Goal: Find specific page/section: Find specific page/section

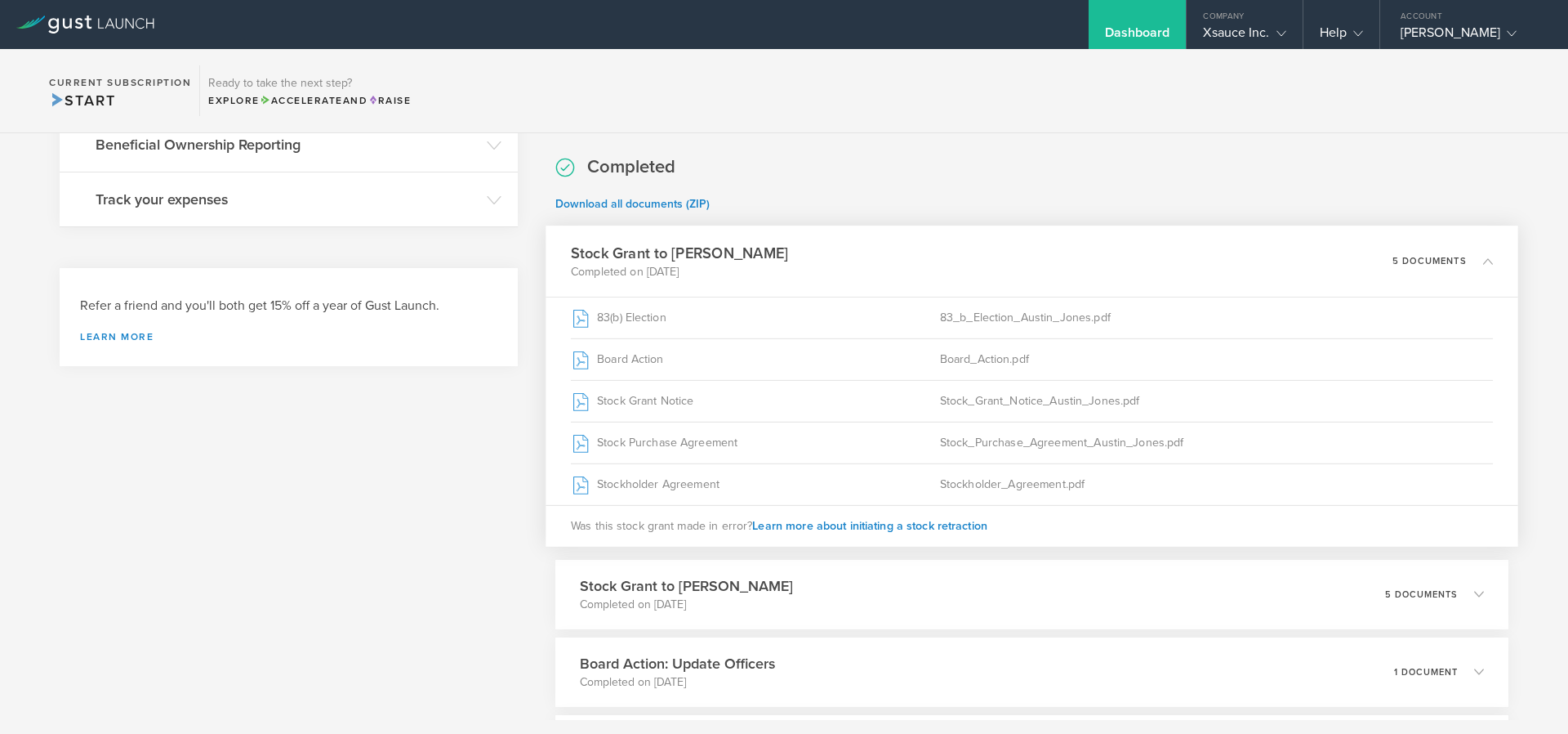
scroll to position [784, 0]
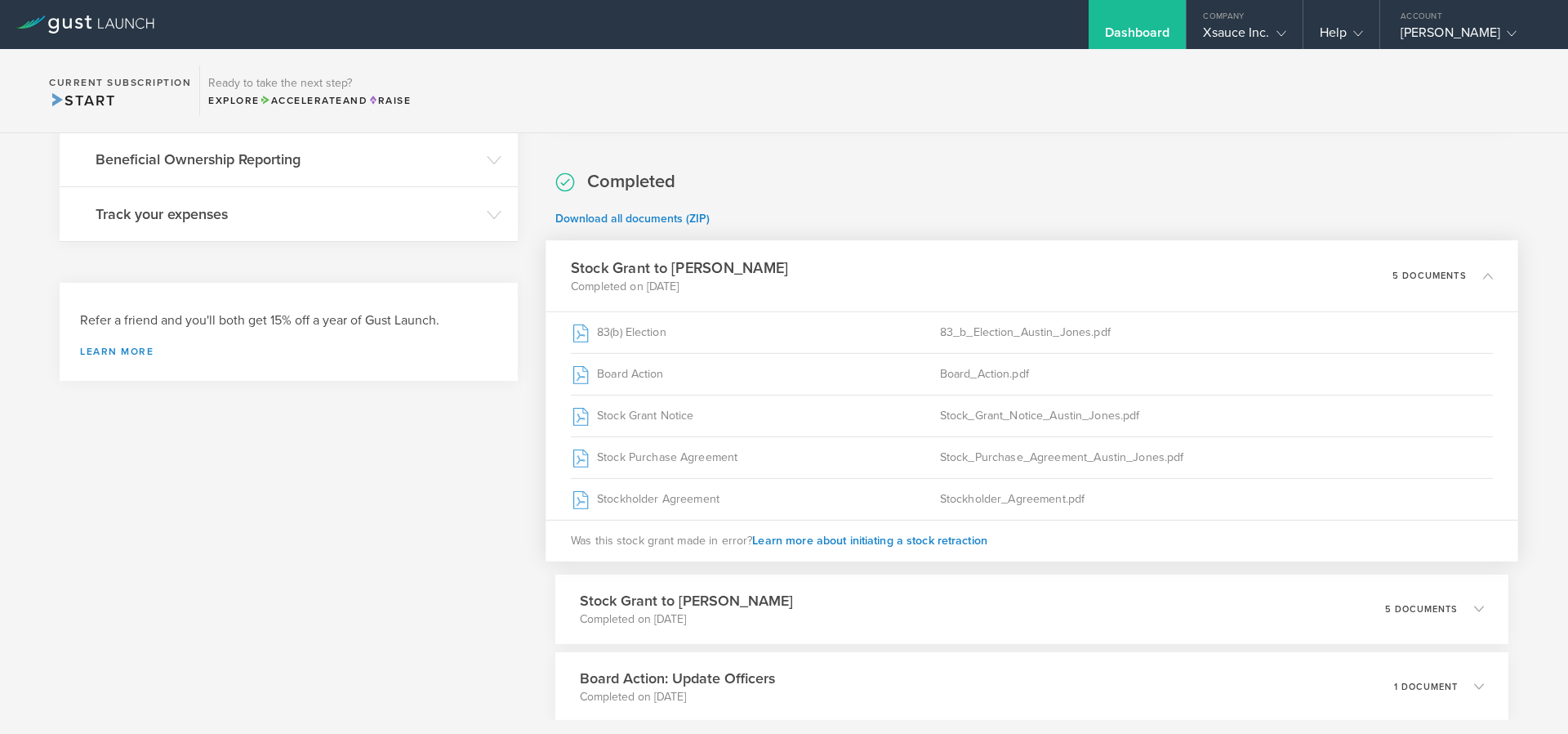
click at [1122, 10] on div "Dashboard" at bounding box center [1137, 24] width 98 height 49
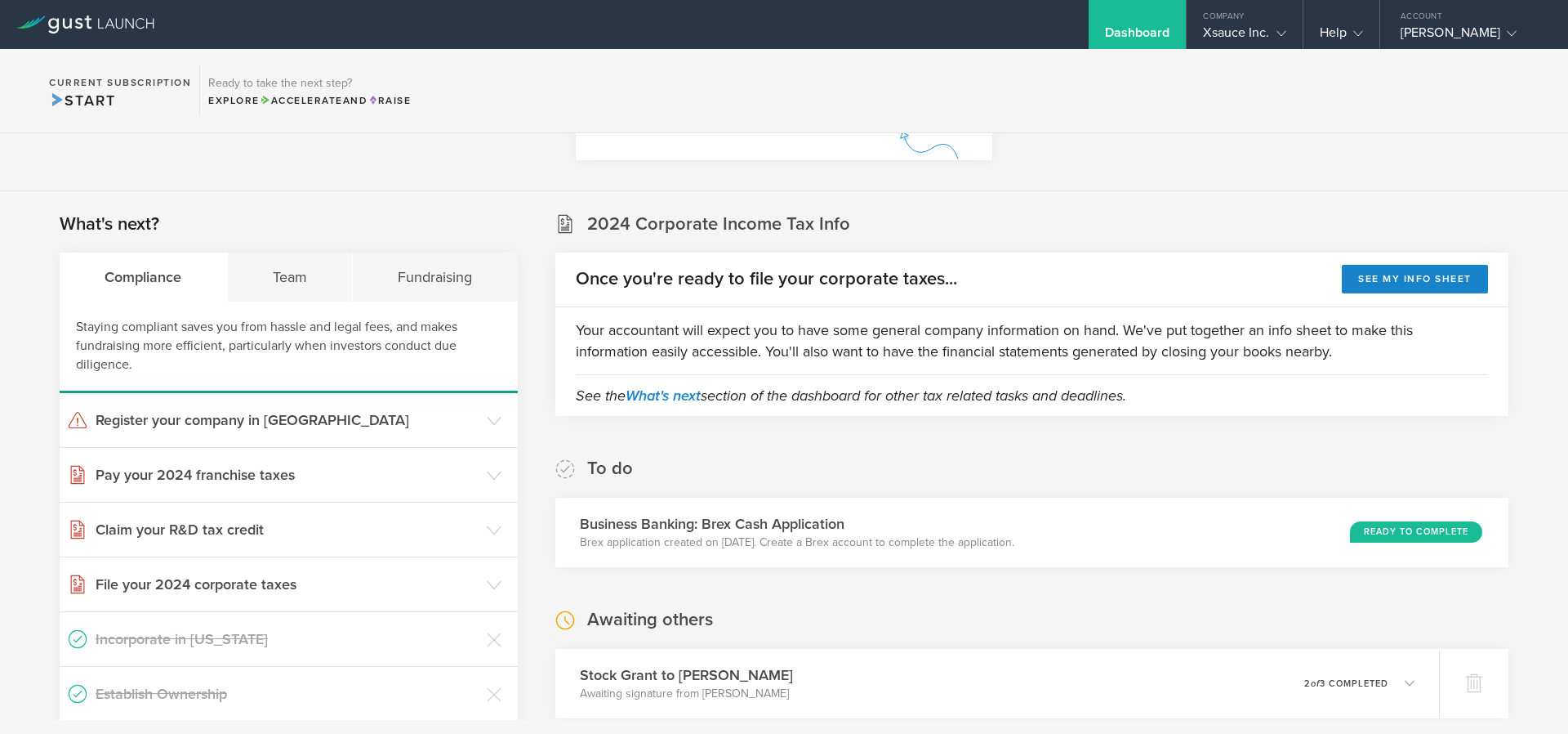
scroll to position [196, 0]
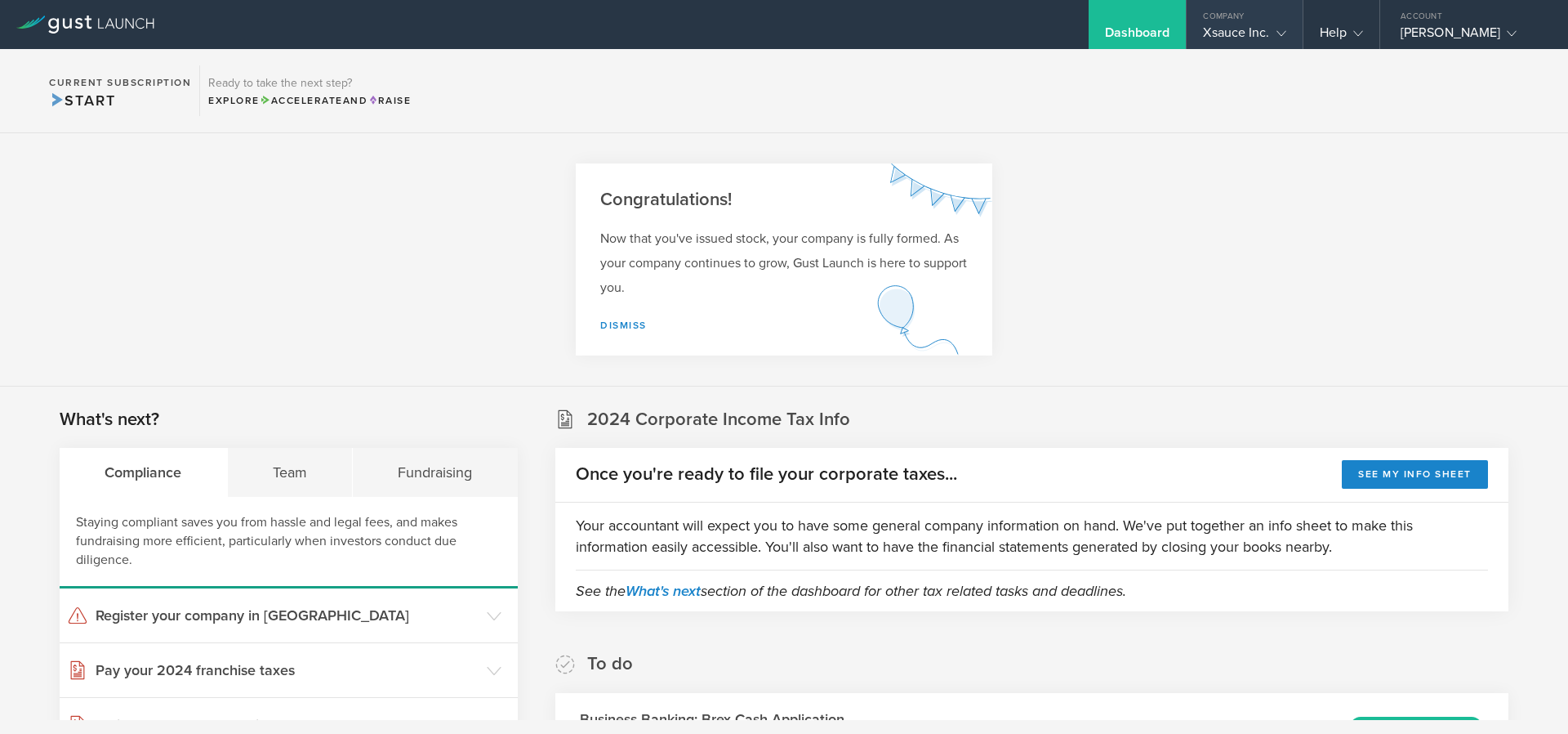
click at [1237, 36] on div "Xsauce Inc." at bounding box center [1244, 36] width 82 height 24
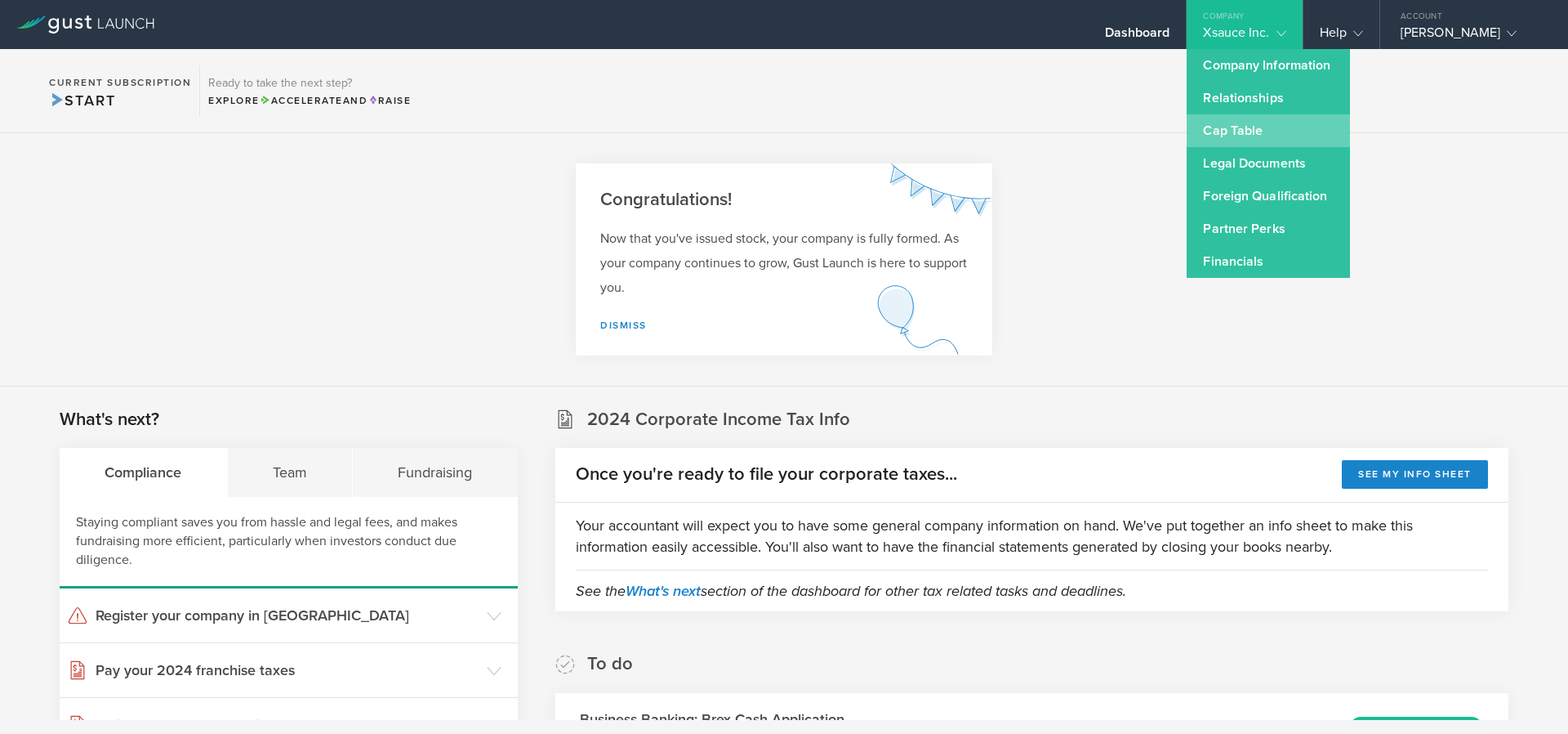
click at [1250, 130] on link "Cap Table" at bounding box center [1268, 130] width 163 height 32
